Goal: Task Accomplishment & Management: Use online tool/utility

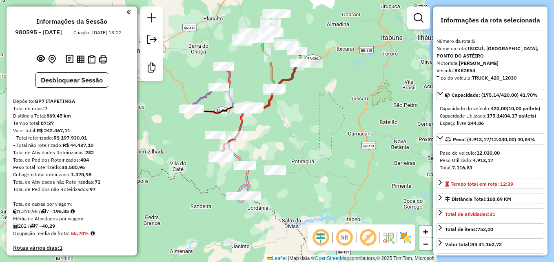
select select "**********"
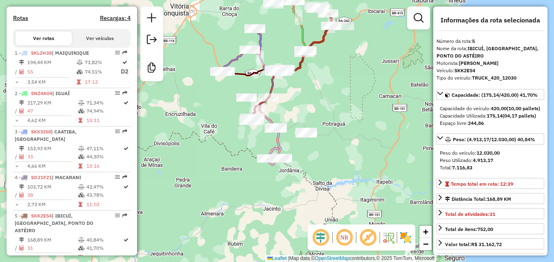
drag, startPoint x: 317, startPoint y: 179, endPoint x: 349, endPoint y: 140, distance: 51.0
click at [350, 140] on div "Janela de atendimento Grade de atendimento Capacidade Transportadoras Veículos …" at bounding box center [277, 131] width 554 height 262
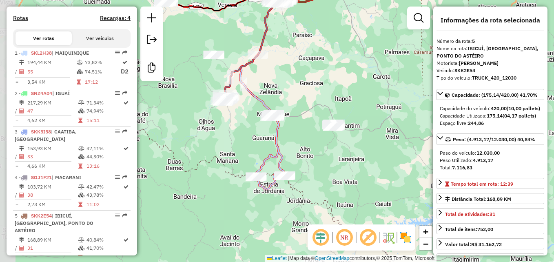
drag, startPoint x: 290, startPoint y: 141, endPoint x: 354, endPoint y: 148, distance: 64.9
click at [354, 148] on div "Janela de atendimento Grade de atendimento Capacidade Transportadoras Veículos …" at bounding box center [277, 131] width 554 height 262
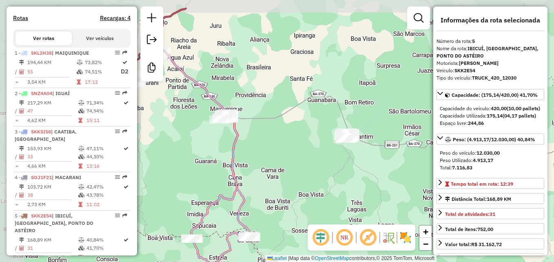
drag, startPoint x: 351, startPoint y: 133, endPoint x: 385, endPoint y: 167, distance: 48.2
click at [385, 167] on div "Janela de atendimento Grade de atendimento Capacidade Transportadoras Veículos …" at bounding box center [277, 131] width 554 height 262
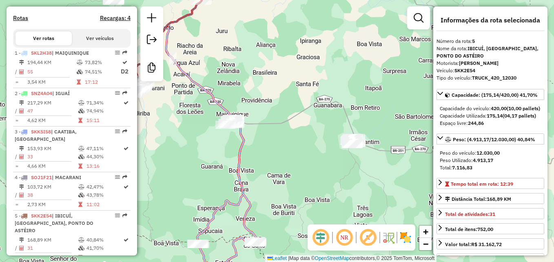
drag, startPoint x: 306, startPoint y: 80, endPoint x: 324, endPoint y: 101, distance: 27.4
click at [324, 101] on div "Janela de atendimento Grade de atendimento Capacidade Transportadoras Veículos …" at bounding box center [277, 131] width 554 height 262
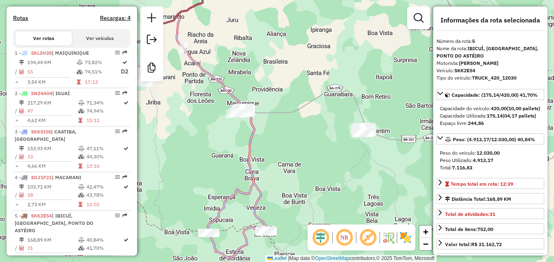
drag, startPoint x: 321, startPoint y: 109, endPoint x: 323, endPoint y: 89, distance: 20.5
click at [323, 89] on div "Janela de atendimento Grade de atendimento Capacidade Transportadoras Veículos …" at bounding box center [277, 131] width 554 height 262
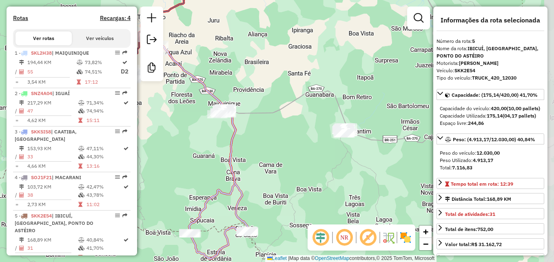
drag, startPoint x: 329, startPoint y: 104, endPoint x: 304, endPoint y: 109, distance: 25.5
click at [309, 105] on div "Janela de atendimento Grade de atendimento Capacidade Transportadoras Veículos …" at bounding box center [277, 131] width 554 height 262
click at [500, 2] on div "Janela de atendimento Grade de atendimento Capacidade Transportadoras Veículos …" at bounding box center [277, 131] width 554 height 262
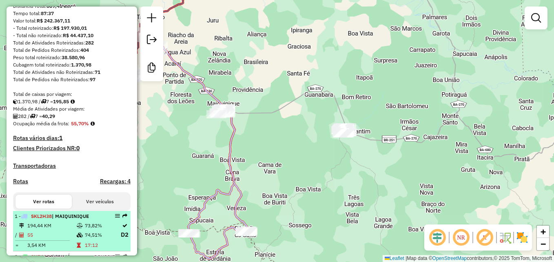
scroll to position [0, 0]
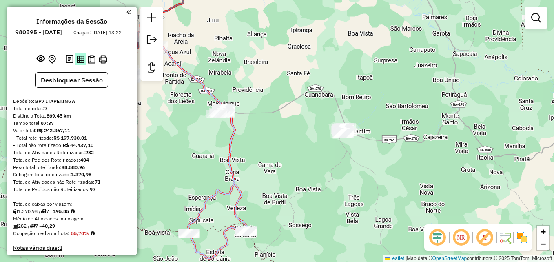
click at [79, 63] on img at bounding box center [81, 59] width 8 height 8
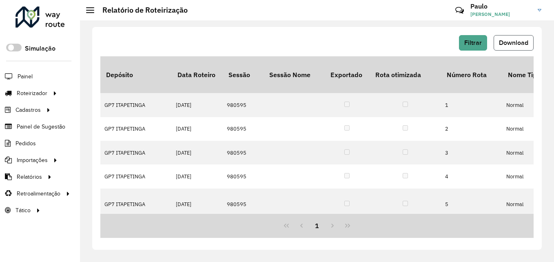
click at [506, 43] on span "Download" at bounding box center [513, 42] width 29 height 7
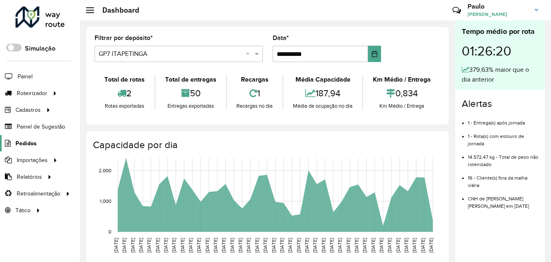
click at [30, 143] on span "Pedidos" at bounding box center [26, 143] width 21 height 9
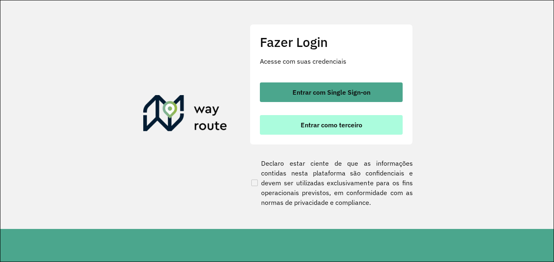
click at [315, 122] on span "Entrar como terceiro" at bounding box center [332, 125] width 62 height 7
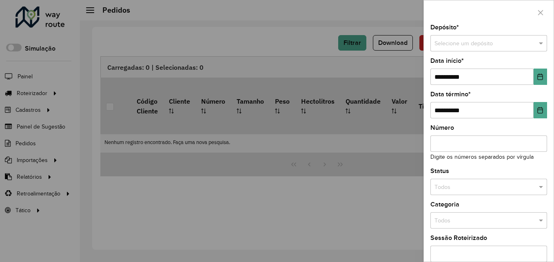
click at [61, 129] on div at bounding box center [277, 131] width 554 height 262
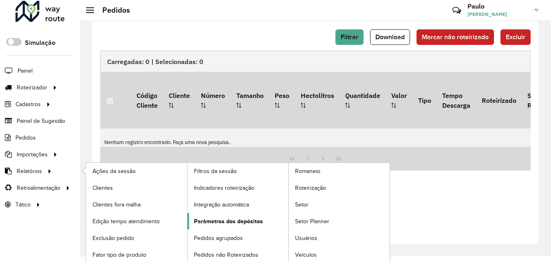
scroll to position [7, 0]
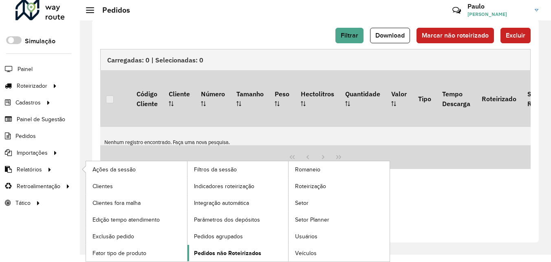
click at [220, 252] on span "Pedidos não Roteirizados" at bounding box center [227, 253] width 67 height 9
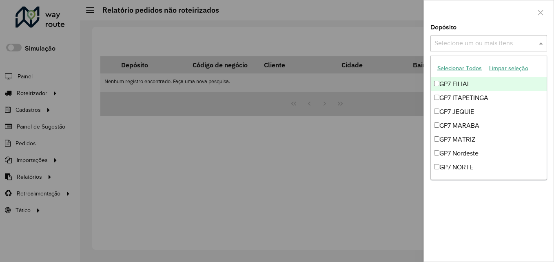
click at [472, 44] on input "text" at bounding box center [484, 44] width 104 height 10
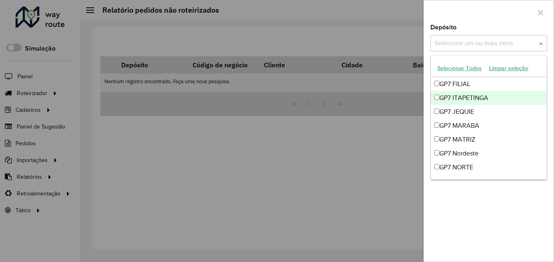
click at [461, 96] on div "GP7 ITAPETINGA" at bounding box center [489, 98] width 116 height 14
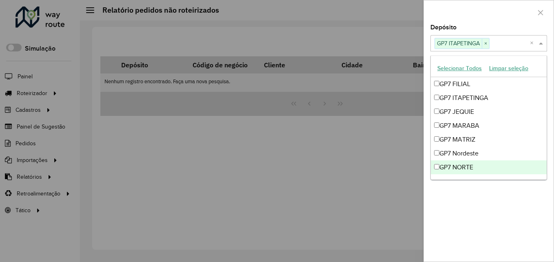
click at [477, 185] on div "**********" at bounding box center [489, 142] width 130 height 237
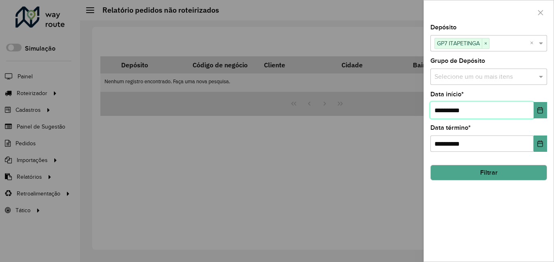
click at [442, 109] on input "**********" at bounding box center [481, 110] width 103 height 16
type input "**********"
click at [471, 183] on div "**********" at bounding box center [489, 142] width 130 height 237
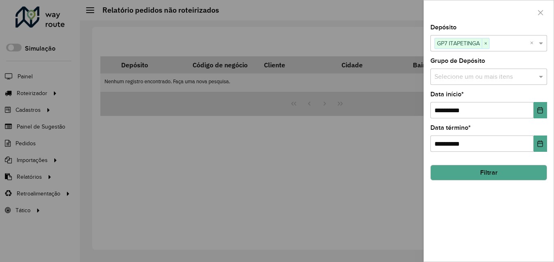
click at [475, 175] on button "Filtrar" at bounding box center [488, 173] width 117 height 16
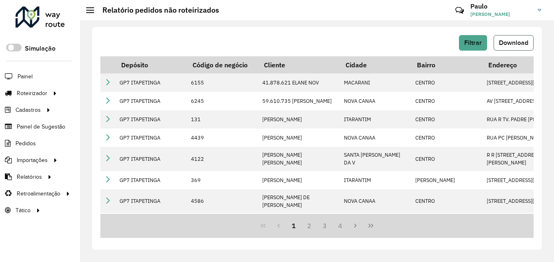
click at [507, 40] on span "Download" at bounding box center [513, 42] width 29 height 7
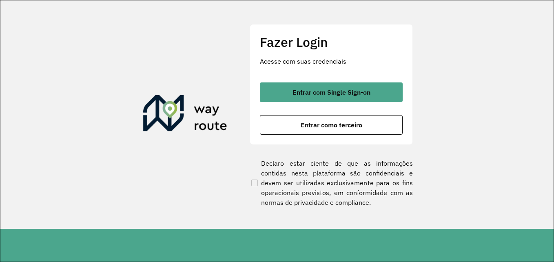
click at [303, 135] on div "Fazer Login Acesse com suas credenciais Entrar com Single Sign-on Entrar como t…" at bounding box center [331, 84] width 163 height 121
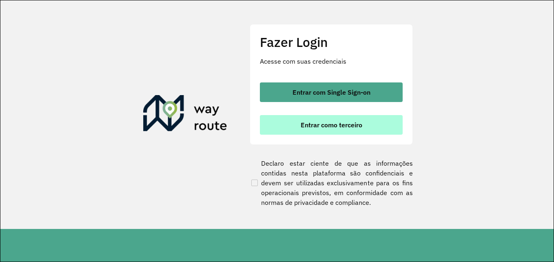
click at [307, 126] on span "Entrar como terceiro" at bounding box center [332, 125] width 62 height 7
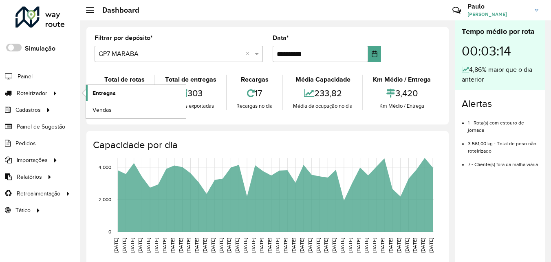
click at [97, 93] on span "Entregas" at bounding box center [104, 93] width 23 height 9
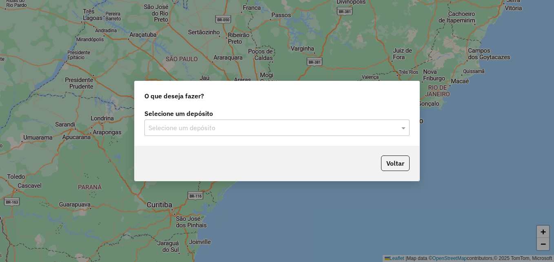
click at [219, 127] on input "text" at bounding box center [268, 128] width 241 height 10
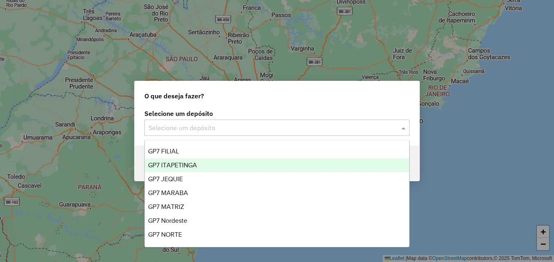
click at [182, 164] on span "GP7 ITAPETINGA" at bounding box center [172, 165] width 49 height 7
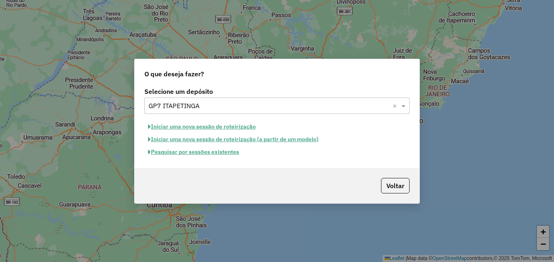
click at [194, 154] on button "Pesquisar por sessões existentes" at bounding box center [193, 152] width 98 height 13
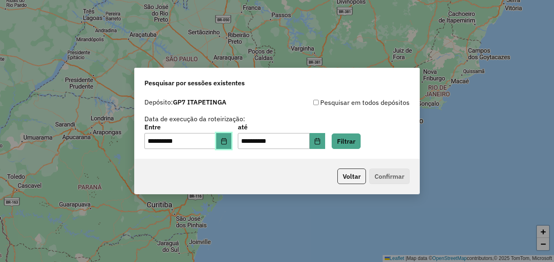
click at [232, 140] on button "Choose Date" at bounding box center [224, 141] width 16 height 16
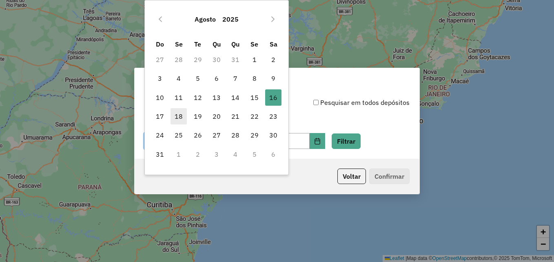
click at [184, 115] on span "18" at bounding box center [179, 116] width 16 height 16
type input "**********"
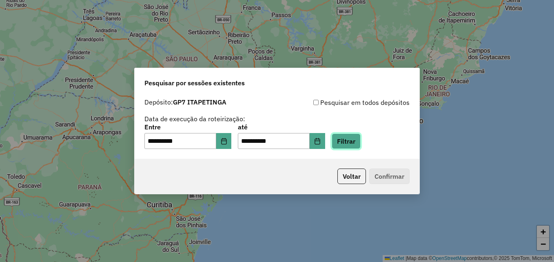
click at [352, 141] on button "Filtrar" at bounding box center [346, 141] width 29 height 16
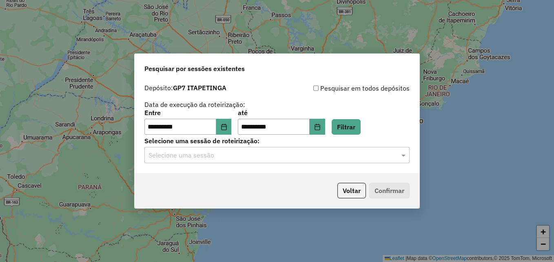
click at [244, 149] on div "Selecione uma sessão" at bounding box center [276, 155] width 265 height 16
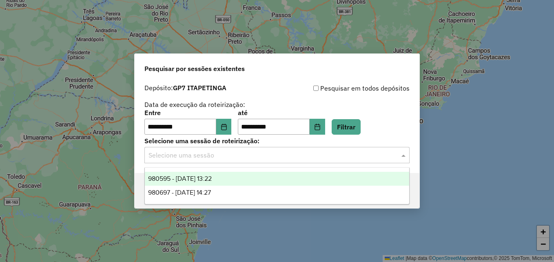
click at [208, 179] on span "980595 - 18/08/2025 13:22" at bounding box center [180, 178] width 64 height 7
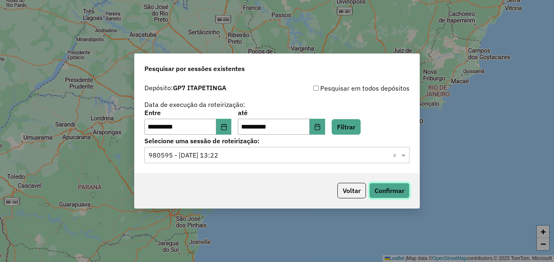
click at [387, 188] on button "Confirmar" at bounding box center [389, 191] width 40 height 16
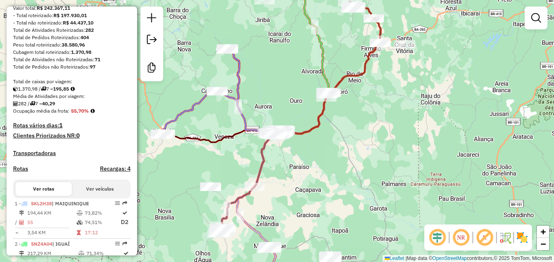
scroll to position [245, 0]
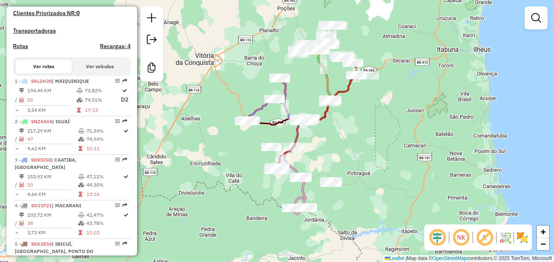
drag, startPoint x: 322, startPoint y: 193, endPoint x: 321, endPoint y: 166, distance: 26.1
click at [321, 166] on div "Janela de atendimento Grade de atendimento Capacidade Transportadoras Veículos …" at bounding box center [277, 131] width 554 height 262
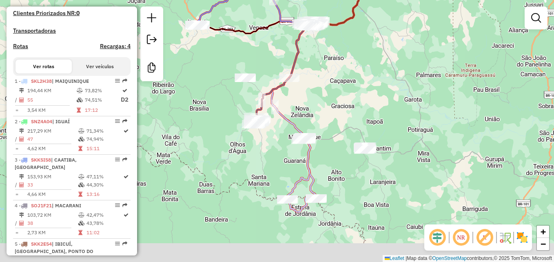
drag, startPoint x: 311, startPoint y: 206, endPoint x: 364, endPoint y: 158, distance: 70.8
click at [365, 159] on div "Janela de atendimento Grade de atendimento Capacidade Transportadoras Veículos …" at bounding box center [277, 131] width 554 height 262
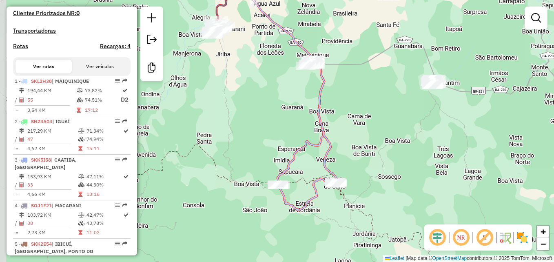
drag, startPoint x: 332, startPoint y: 182, endPoint x: 378, endPoint y: 154, distance: 53.8
click at [378, 154] on div "Janela de atendimento Grade de atendimento Capacidade Transportadoras Veículos …" at bounding box center [277, 131] width 554 height 262
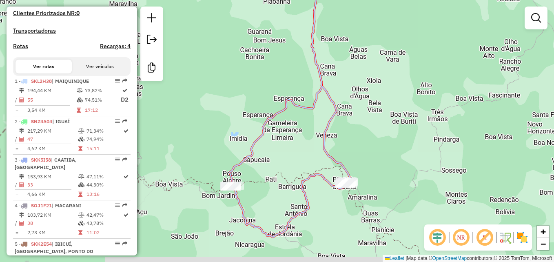
drag, startPoint x: 363, startPoint y: 168, endPoint x: 414, endPoint y: 142, distance: 57.8
click at [415, 142] on div "Janela de atendimento Grade de atendimento Capacidade Transportadoras Veículos …" at bounding box center [277, 131] width 554 height 262
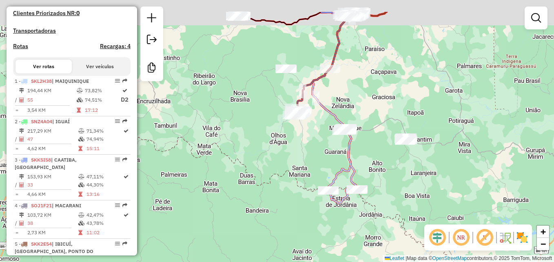
drag, startPoint x: 434, startPoint y: 170, endPoint x: 377, endPoint y: 220, distance: 76.3
click at [384, 227] on div "Janela de atendimento Grade de atendimento Capacidade Transportadoras Veículos …" at bounding box center [277, 131] width 554 height 262
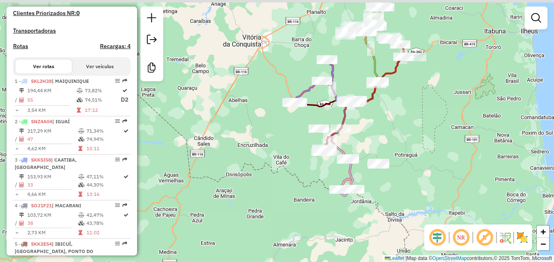
drag, startPoint x: 423, startPoint y: 93, endPoint x: 392, endPoint y: 166, distance: 80.1
click at [392, 166] on div "Janela de atendimento Grade de atendimento Capacidade Transportadoras Veículos …" at bounding box center [277, 131] width 554 height 262
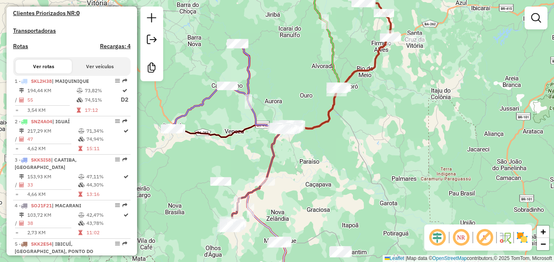
drag, startPoint x: 340, startPoint y: 178, endPoint x: 373, endPoint y: 91, distance: 92.8
click at [372, 92] on div "Janela de atendimento Grade de atendimento Capacidade Transportadoras Veículos …" at bounding box center [277, 131] width 554 height 262
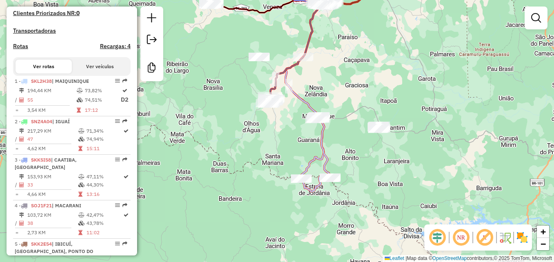
drag, startPoint x: 363, startPoint y: 206, endPoint x: 370, endPoint y: 166, distance: 40.1
click at [369, 167] on div "Janela de atendimento Grade de atendimento Capacidade Transportadoras Veículos …" at bounding box center [277, 131] width 554 height 262
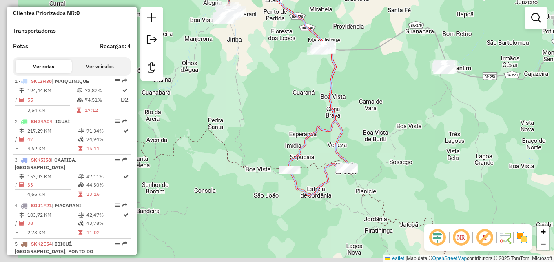
drag, startPoint x: 357, startPoint y: 181, endPoint x: 412, endPoint y: 168, distance: 57.0
click at [412, 168] on div "Janela de atendimento Grade de atendimento Capacidade Transportadoras Veículos …" at bounding box center [277, 131] width 554 height 262
